Goal: Communication & Community: Answer question/provide support

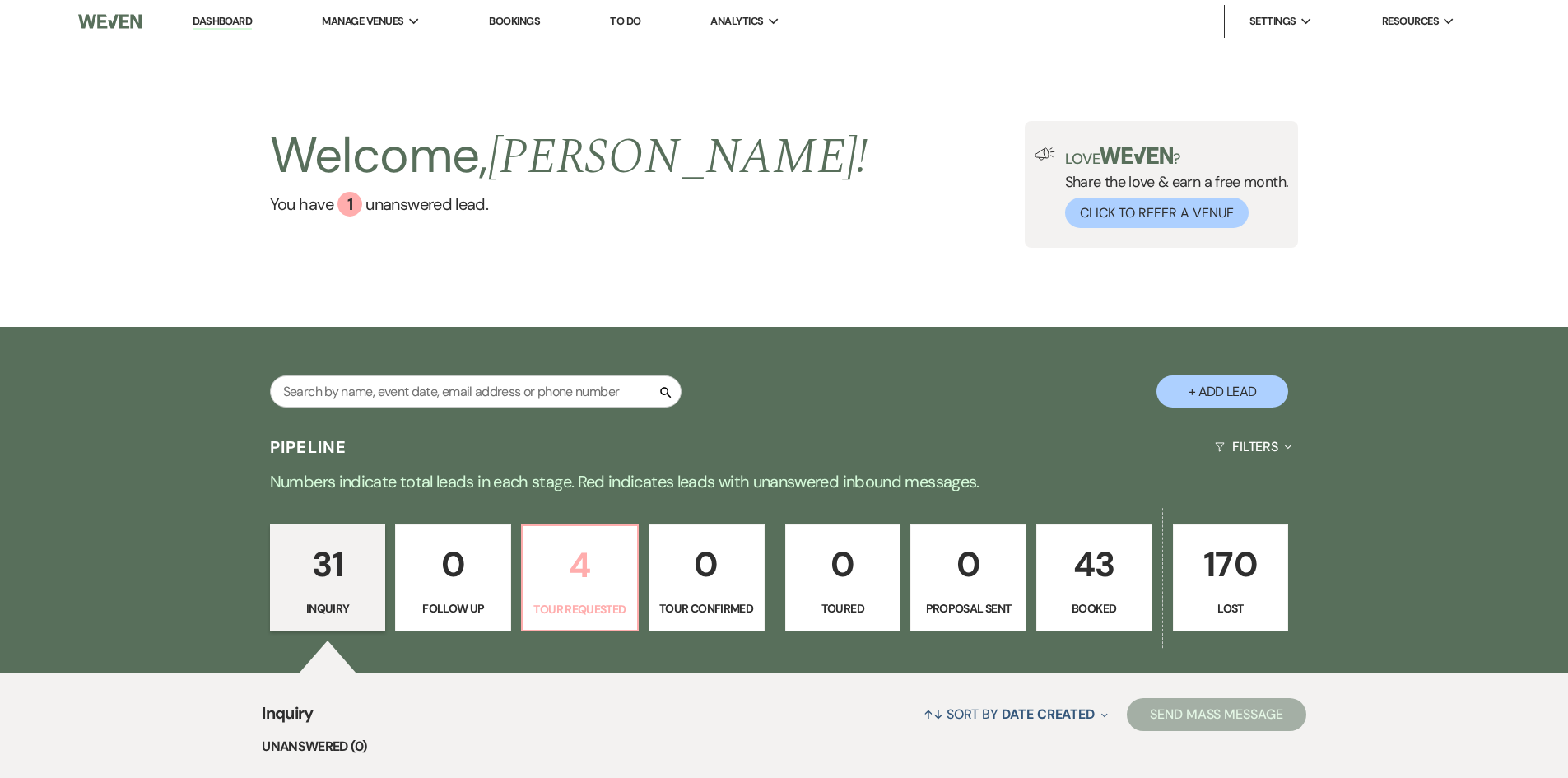
click at [572, 580] on p "4" at bounding box center [580, 565] width 95 height 55
select select "2"
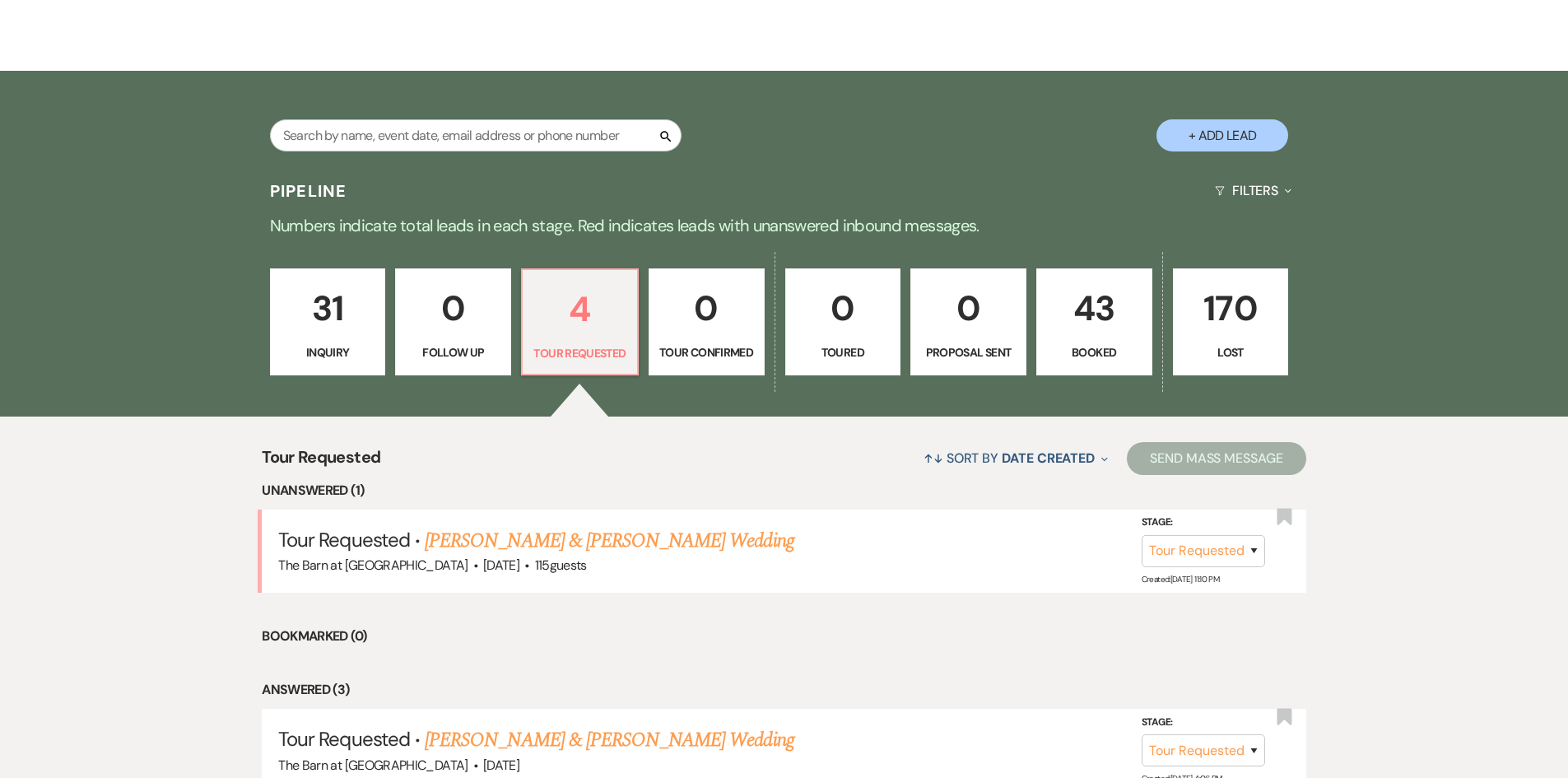
scroll to position [587, 0]
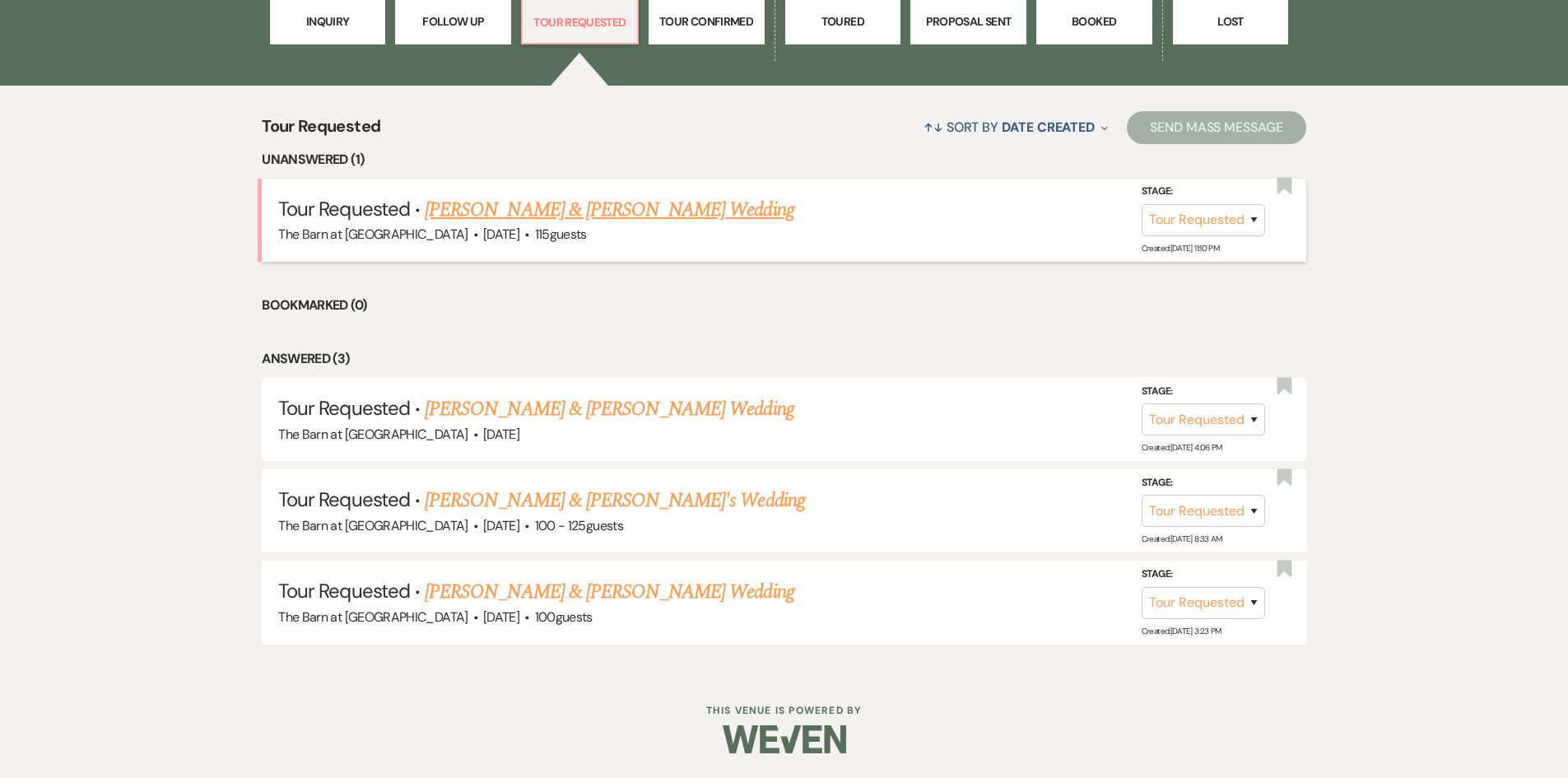
click at [553, 213] on link "[PERSON_NAME] & [PERSON_NAME] Wedding" at bounding box center [609, 209] width 369 height 29
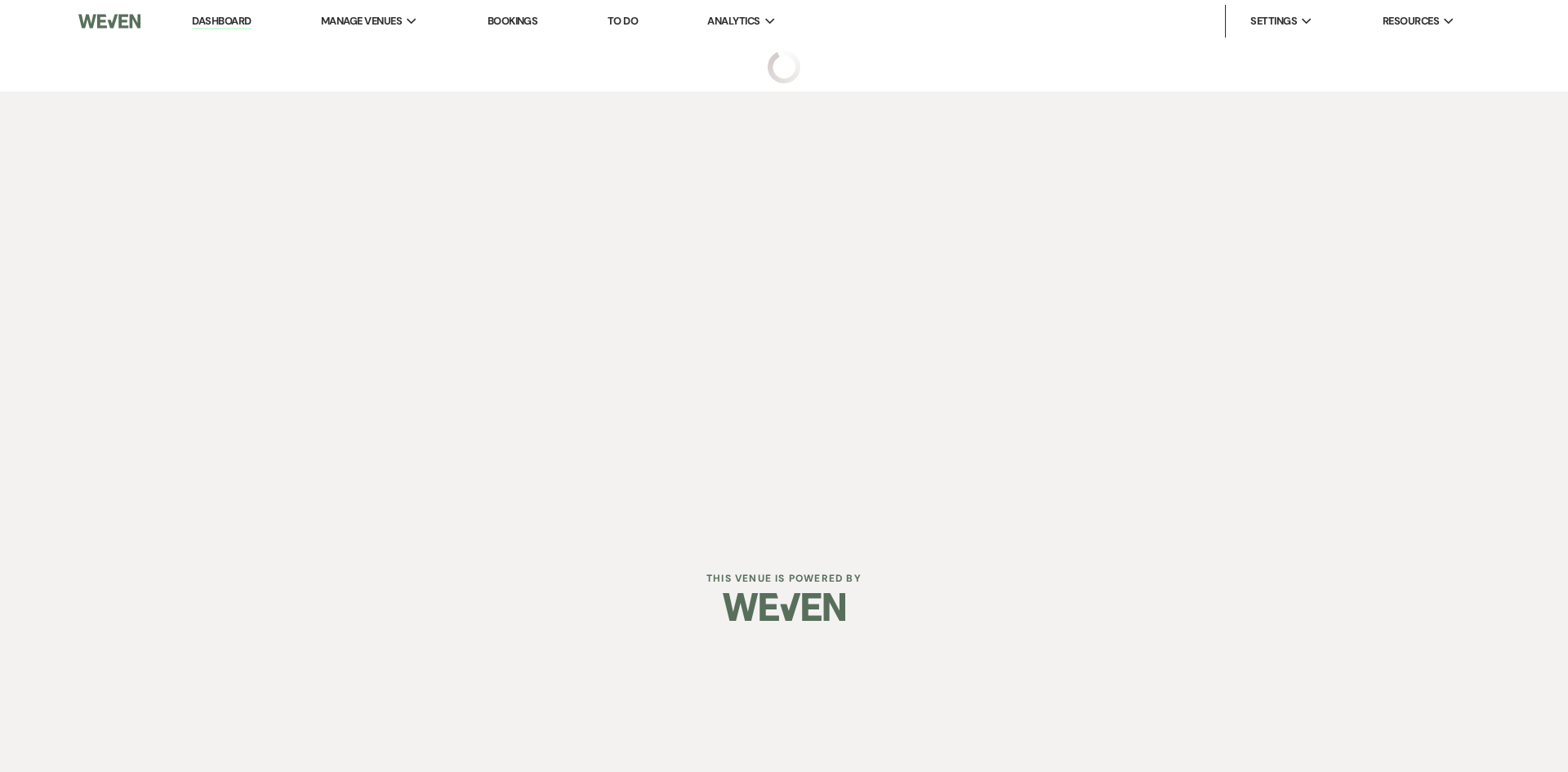
select select "2"
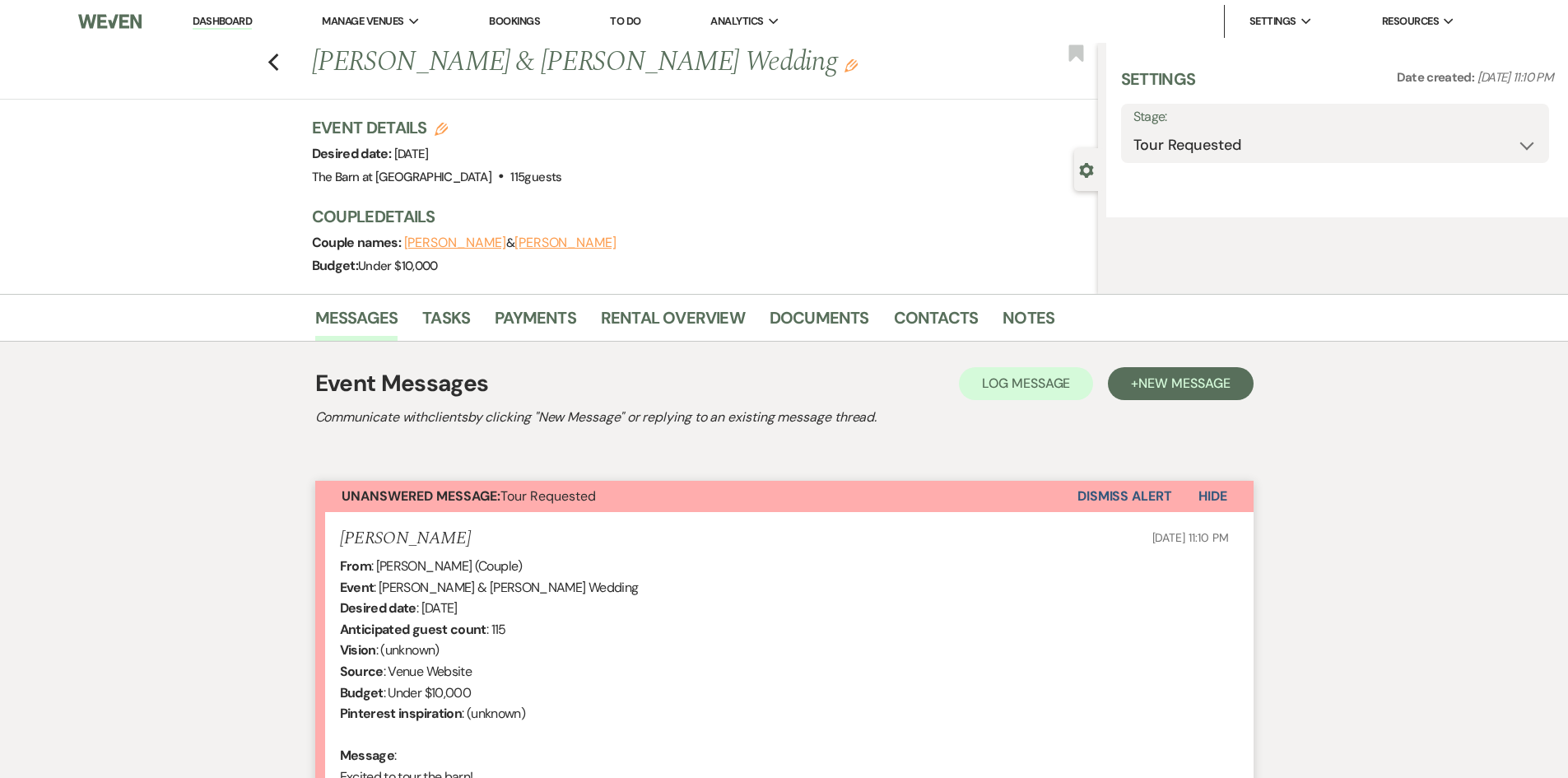
select select "5"
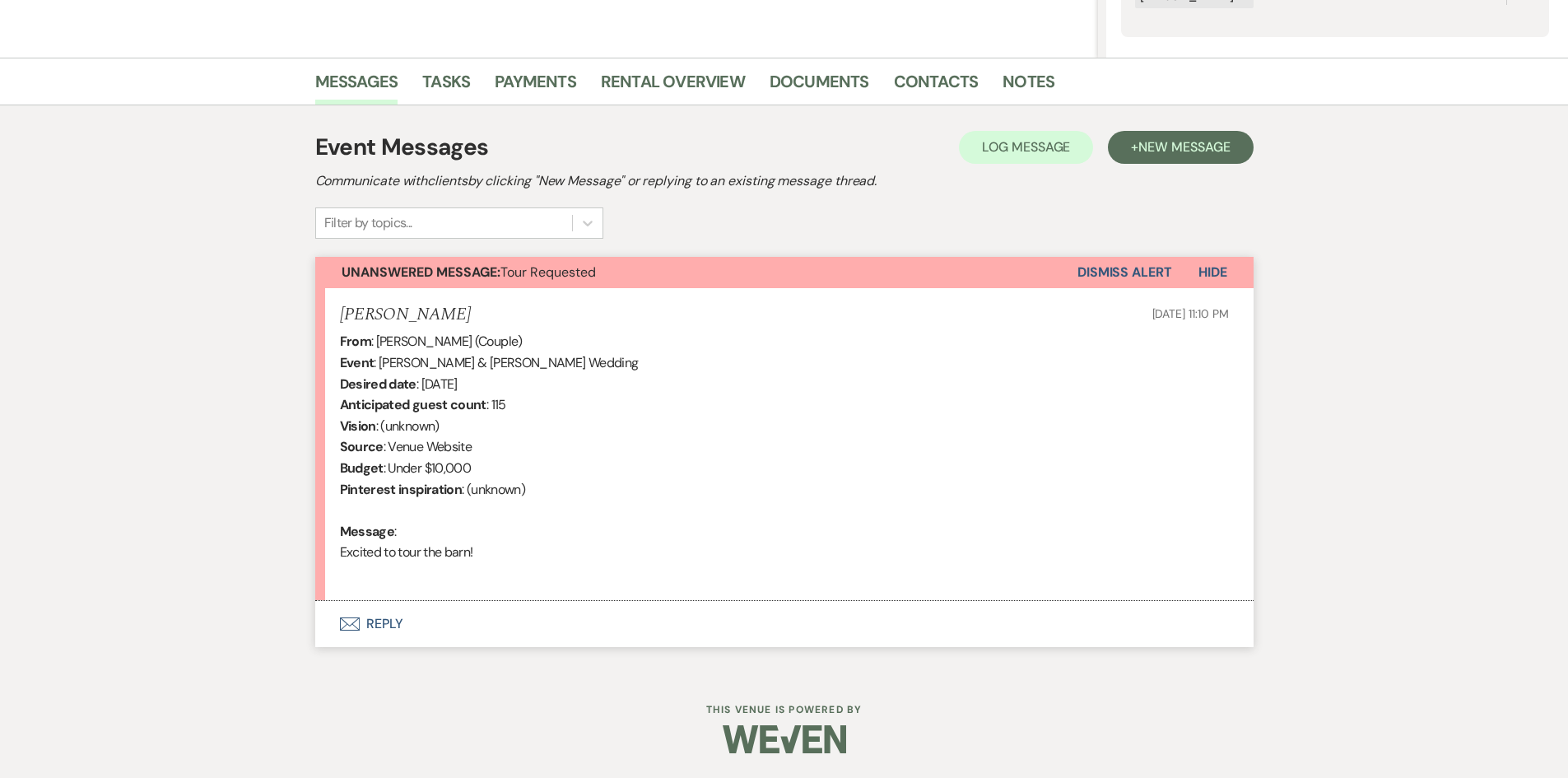
click at [383, 624] on button "Envelope Reply" at bounding box center [784, 624] width 939 height 46
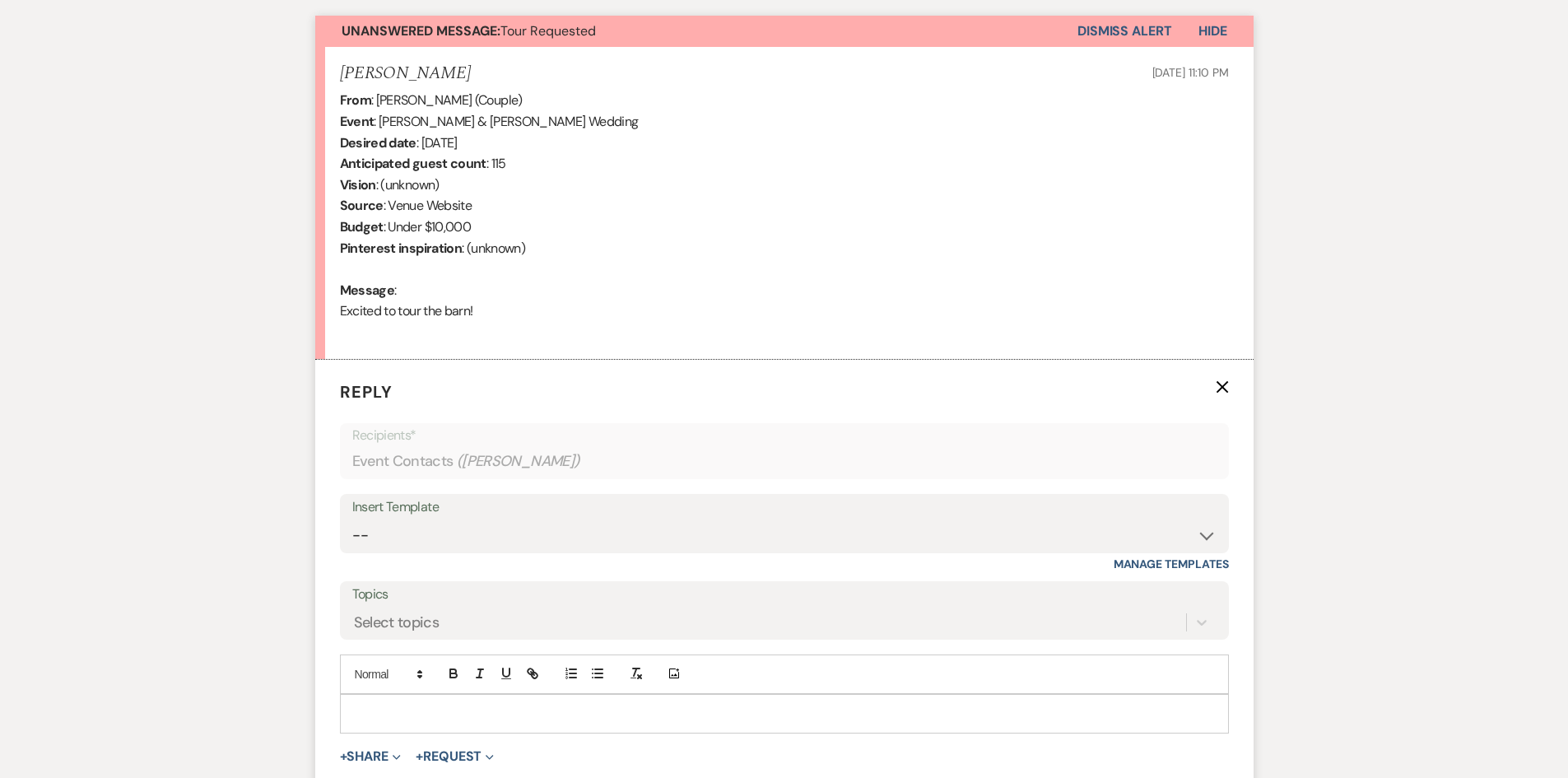
scroll to position [670, 0]
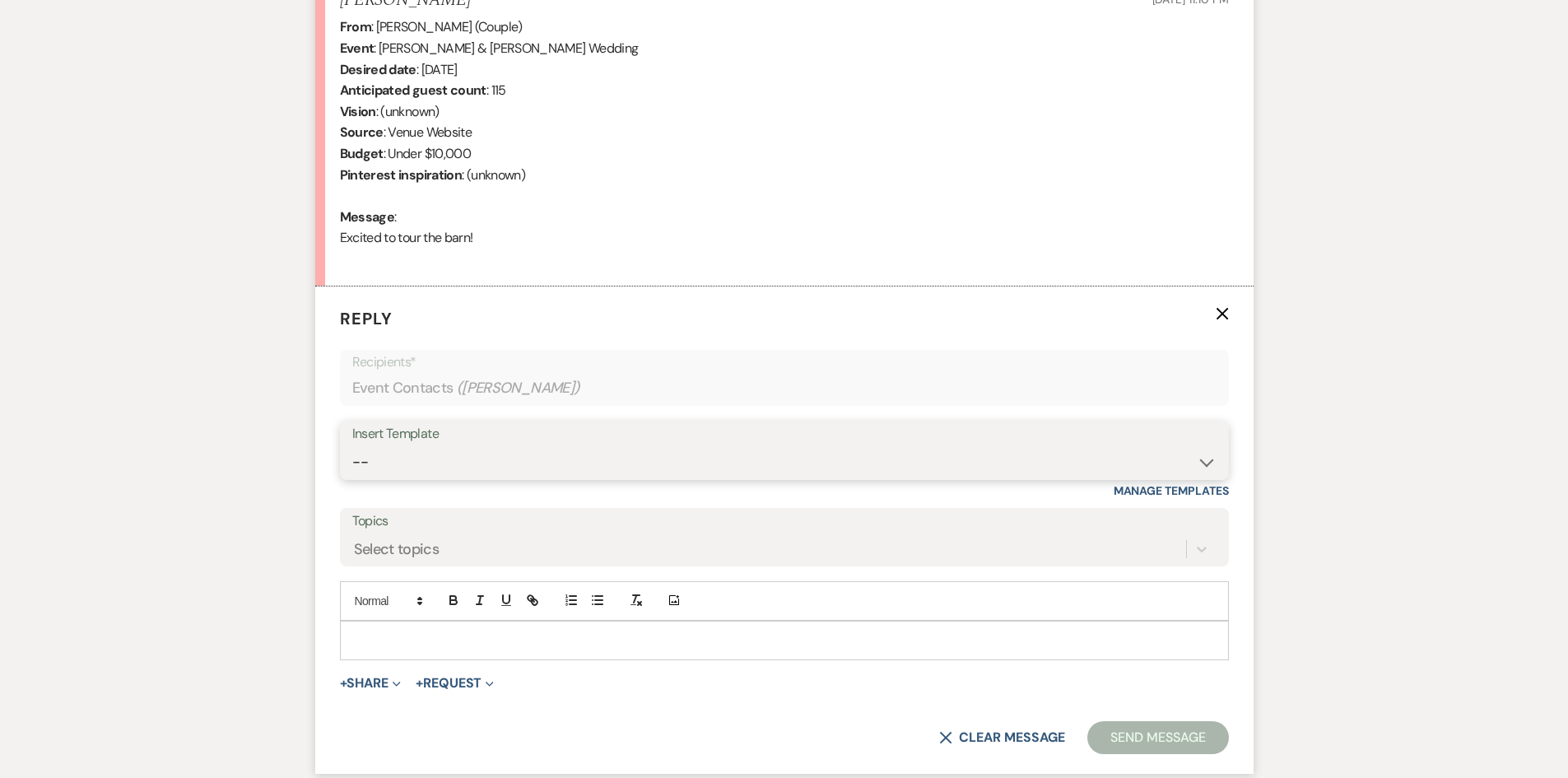
click at [443, 464] on select "-- Tour Request Response Follow Up Hourly rental initial reply Initial Wedding …" at bounding box center [784, 462] width 865 height 32
select select "3855"
click at [353, 446] on select "-- Tour Request Response Follow Up Hourly rental initial reply Initial Wedding …" at bounding box center [784, 462] width 865 height 32
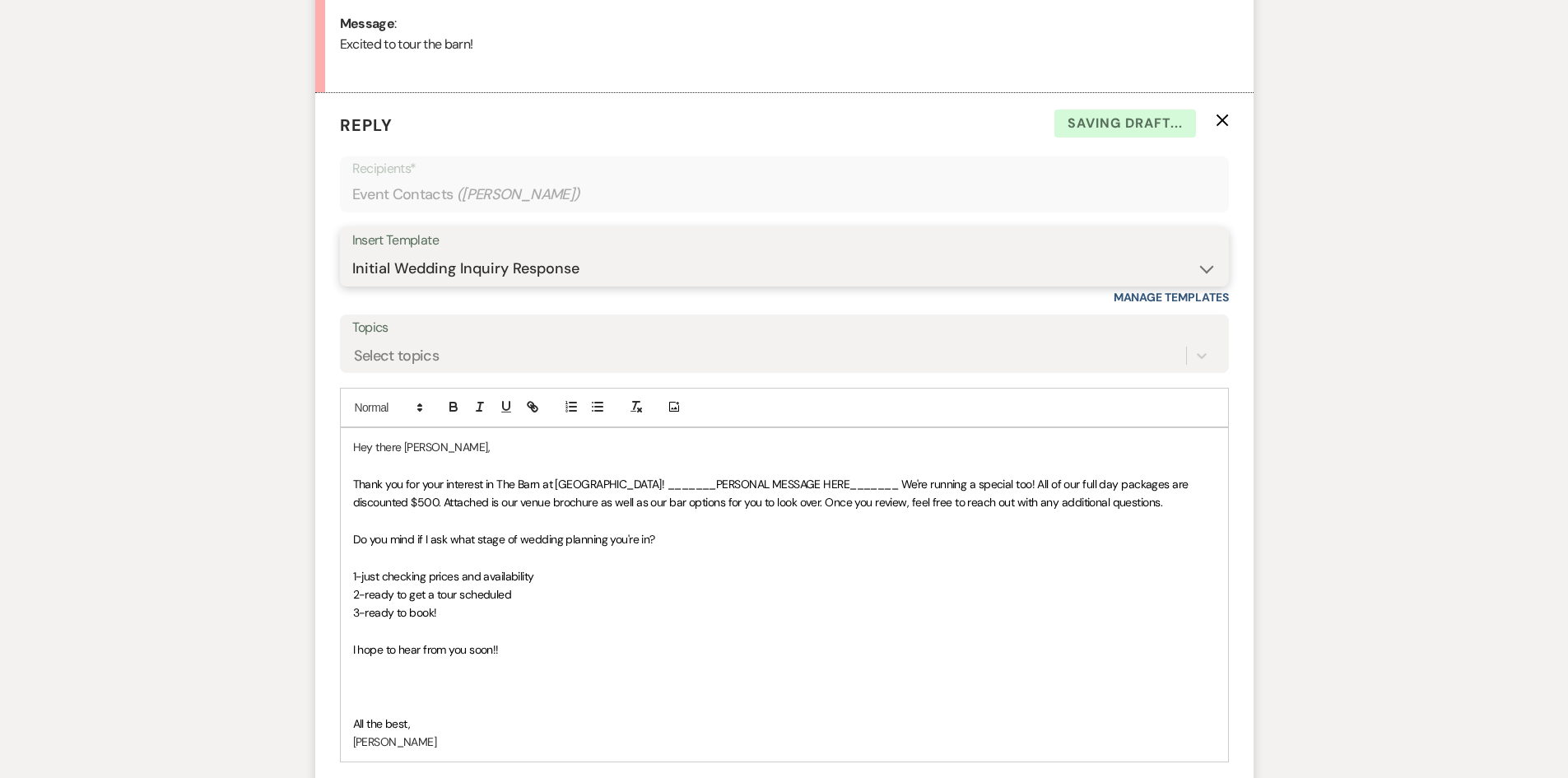
scroll to position [999, 0]
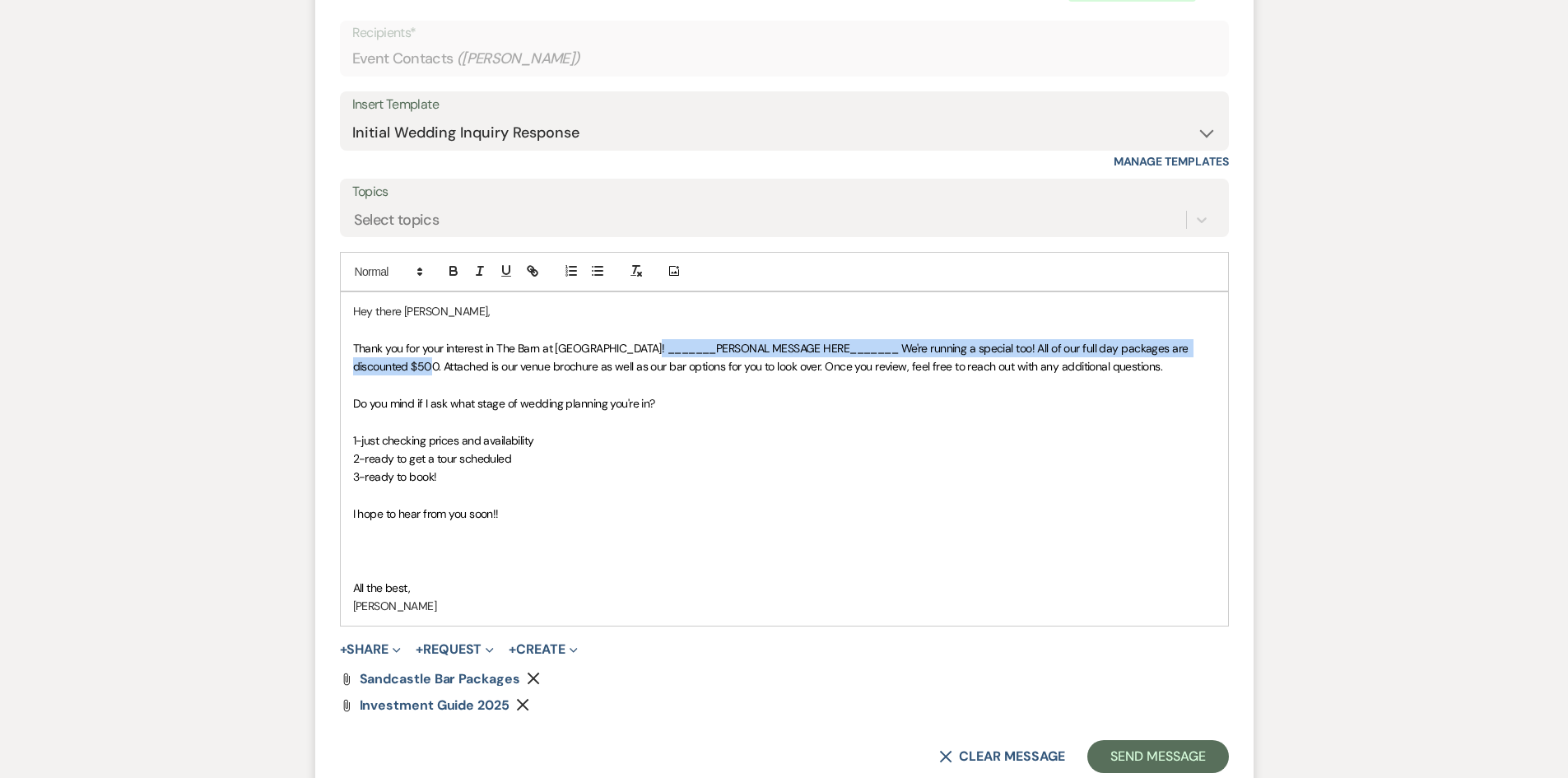
drag, startPoint x: 441, startPoint y: 366, endPoint x: 641, endPoint y: 350, distance: 200.6
click at [641, 350] on span "Thank you for your interest in The Barn at [GEOGRAPHIC_DATA]! _______PERSONAL M…" at bounding box center [772, 357] width 838 height 33
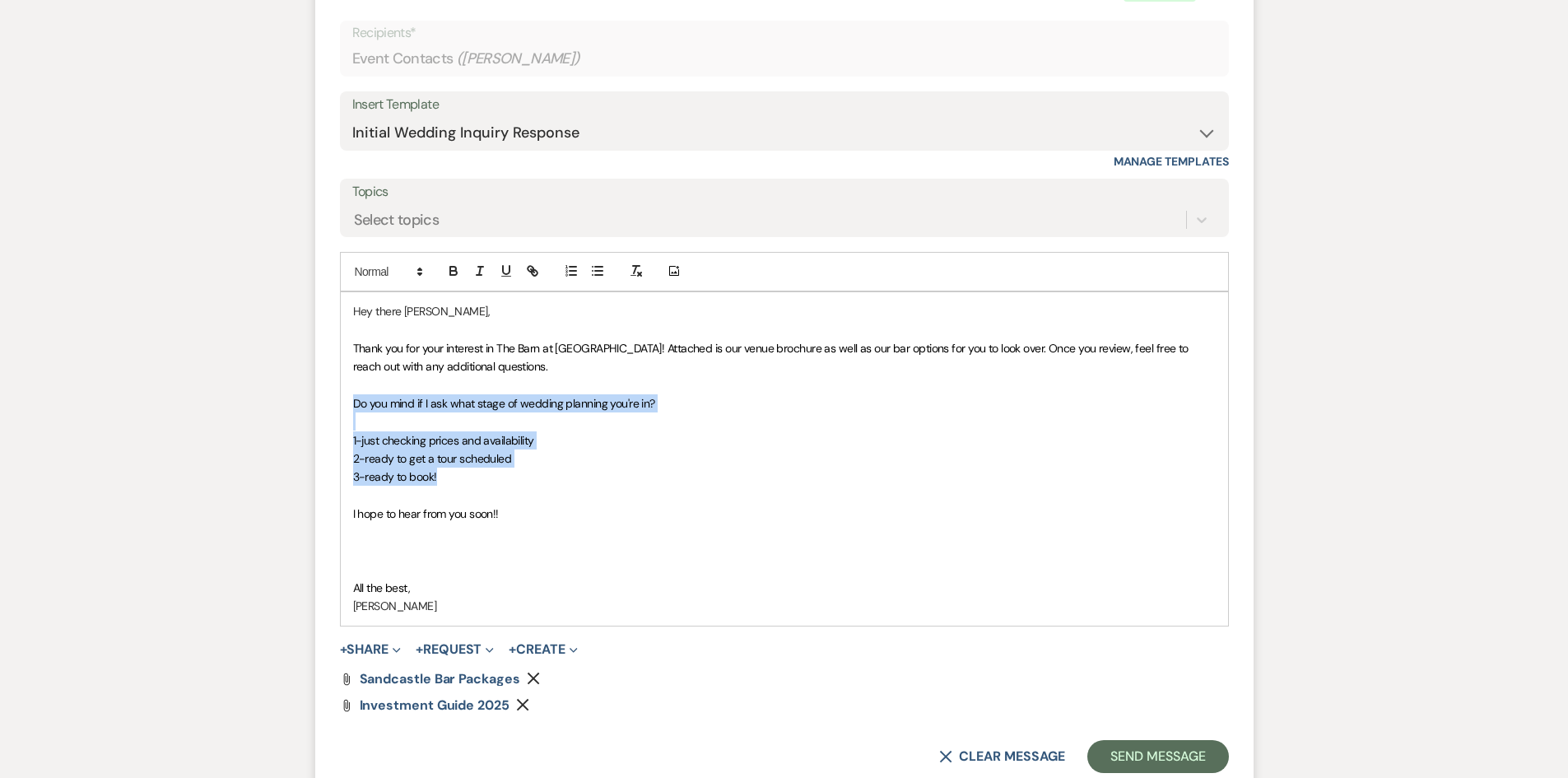
drag, startPoint x: 446, startPoint y: 477, endPoint x: 316, endPoint y: 396, distance: 153.2
click at [316, 396] on form "Reply X Draft Recipients* Event Contacts ( [PERSON_NAME] ) Insert Template -- T…" at bounding box center [784, 374] width 939 height 835
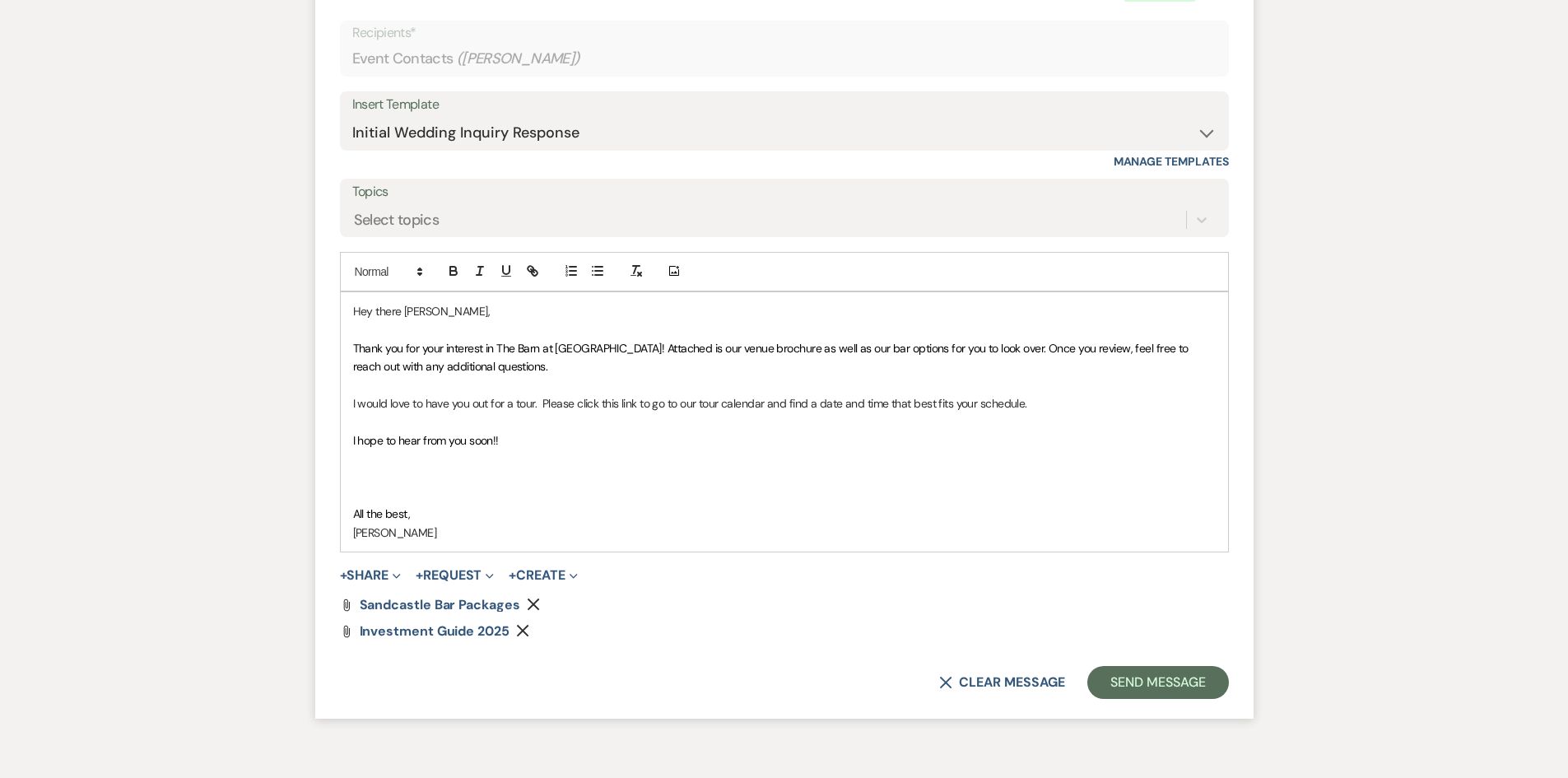
click at [629, 403] on p "I would love to have you out for a tour. Please click this link to go to our to…" at bounding box center [784, 403] width 863 height 18
click at [537, 272] on icon "button" at bounding box center [535, 273] width 6 height 6
paste input "[URL][DOMAIN_NAME]"
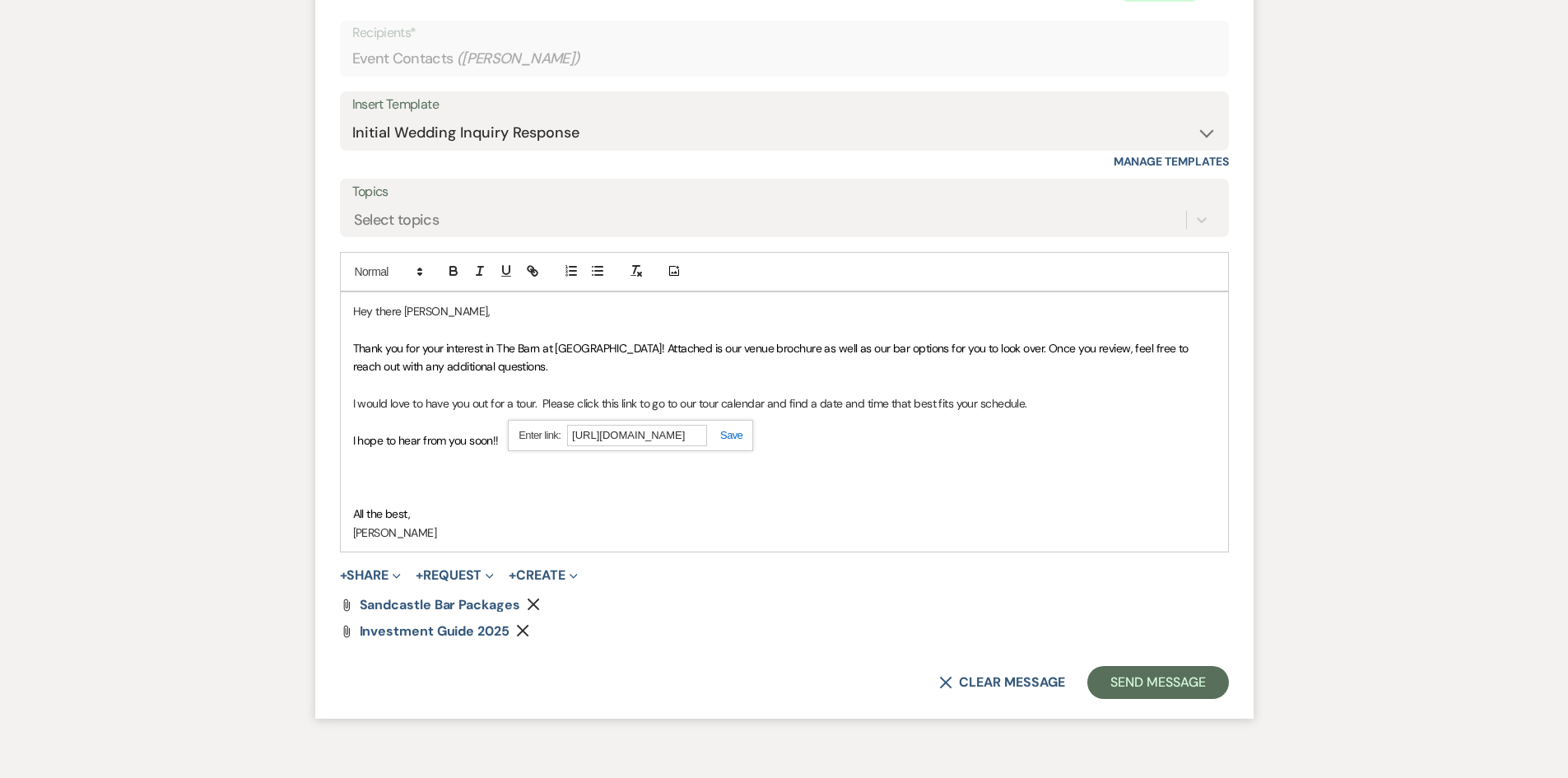
type input "[URL][DOMAIN_NAME]"
click at [740, 437] on link at bounding box center [724, 435] width 35 height 12
click at [740, 434] on p "I hope to hear from you soon!!" at bounding box center [784, 440] width 863 height 18
click at [1165, 680] on button "Send Message" at bounding box center [1158, 683] width 141 height 33
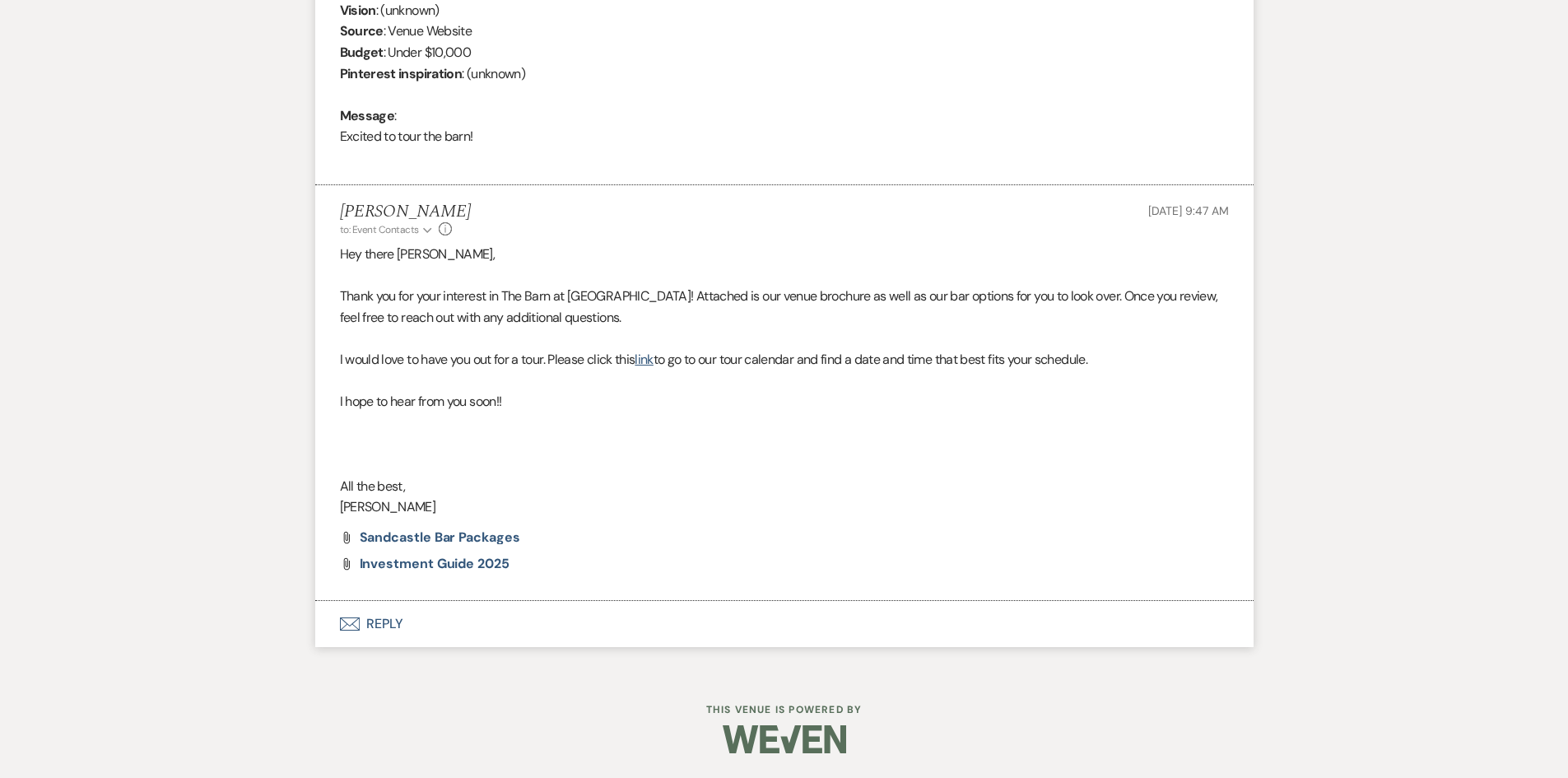
scroll to position [771, 0]
